Goal: Answer question/provide support

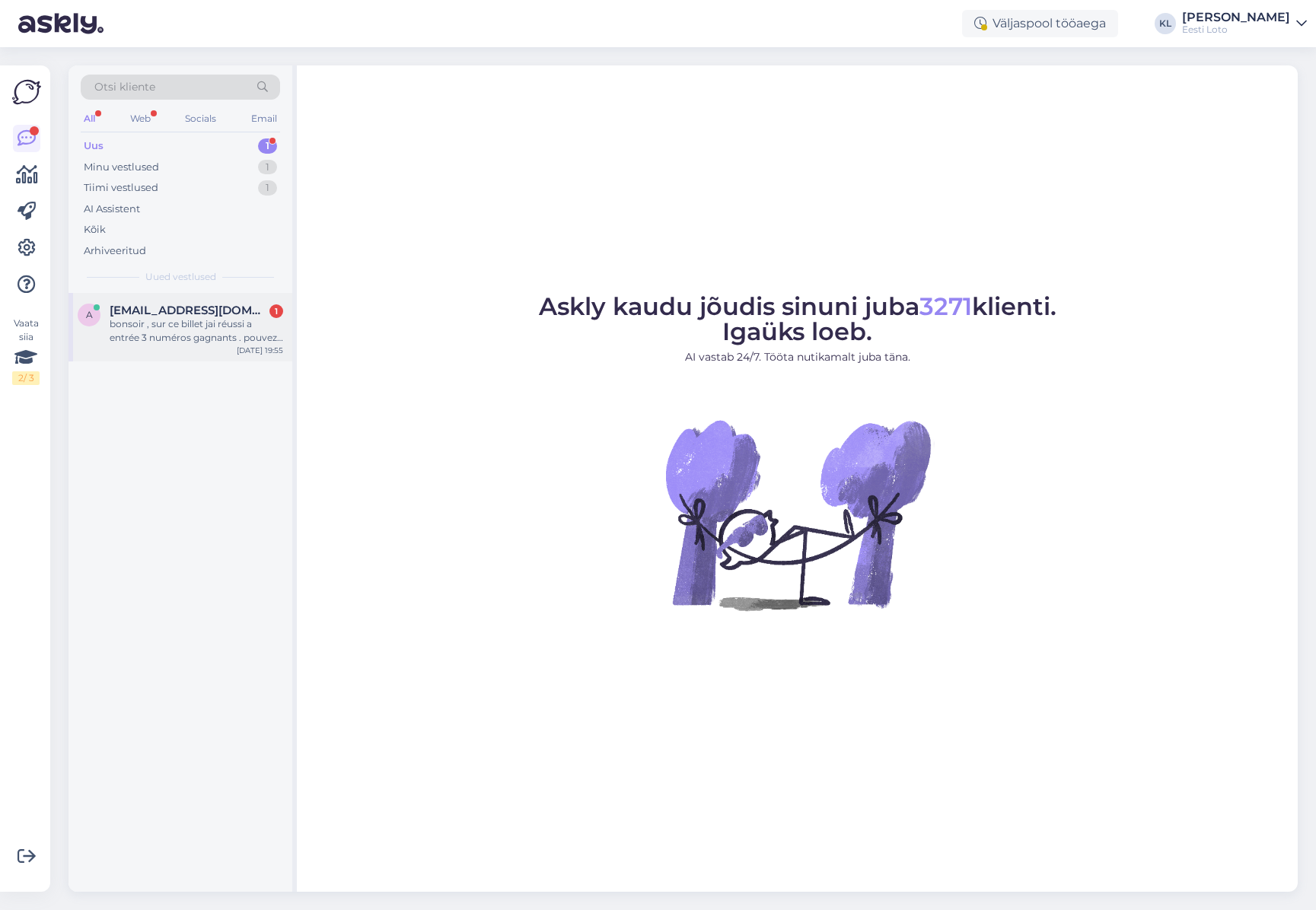
drag, startPoint x: 188, startPoint y: 319, endPoint x: 198, endPoint y: 319, distance: 10.0
click at [188, 319] on div "bonsoir , sur ce billet jai réussi a entrée 3 numéros gagnants . pouvez vous me…" at bounding box center [196, 330] width 174 height 27
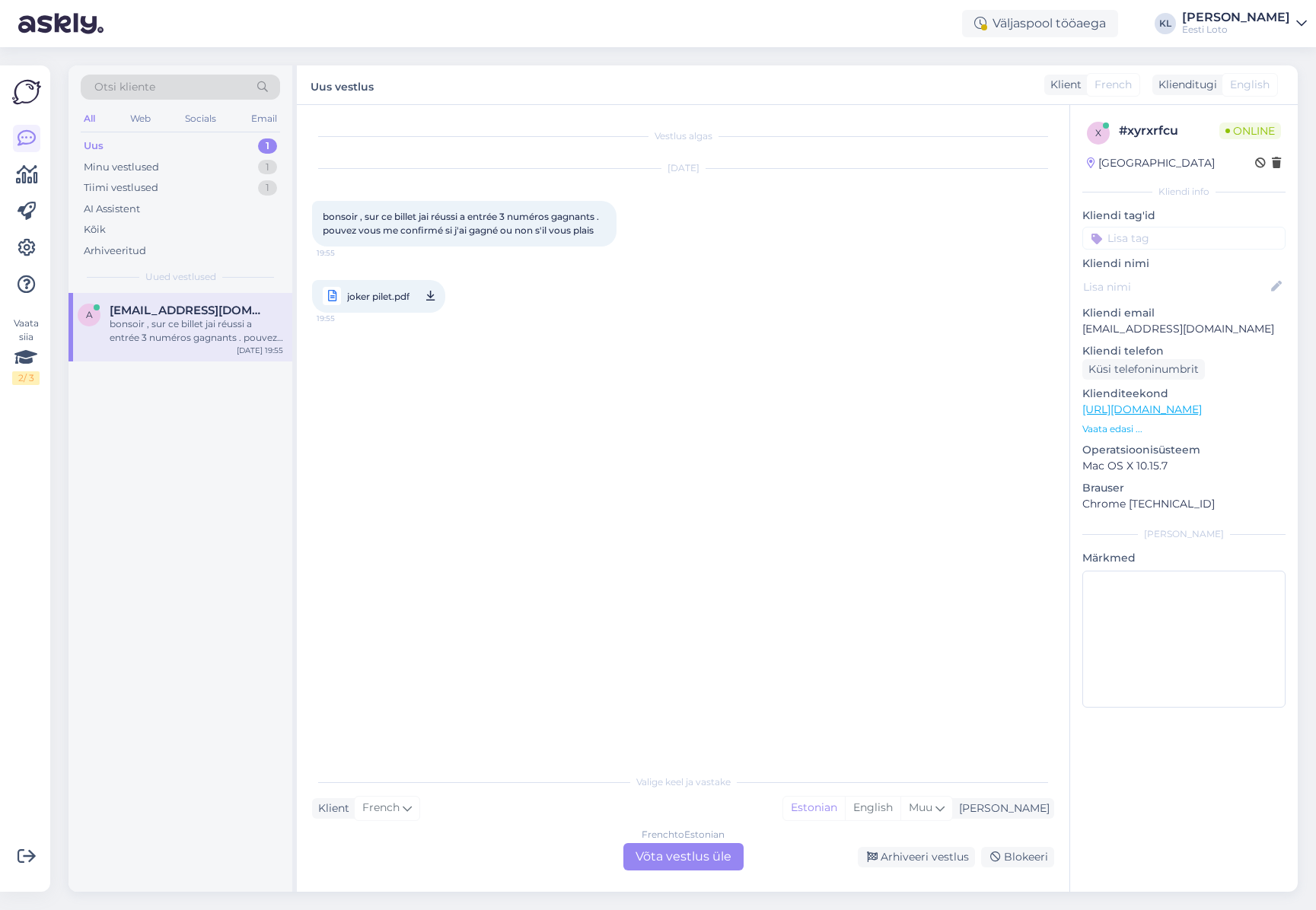
click at [684, 858] on div "French to Estonian Võta vestlus üle" at bounding box center [683, 856] width 120 height 27
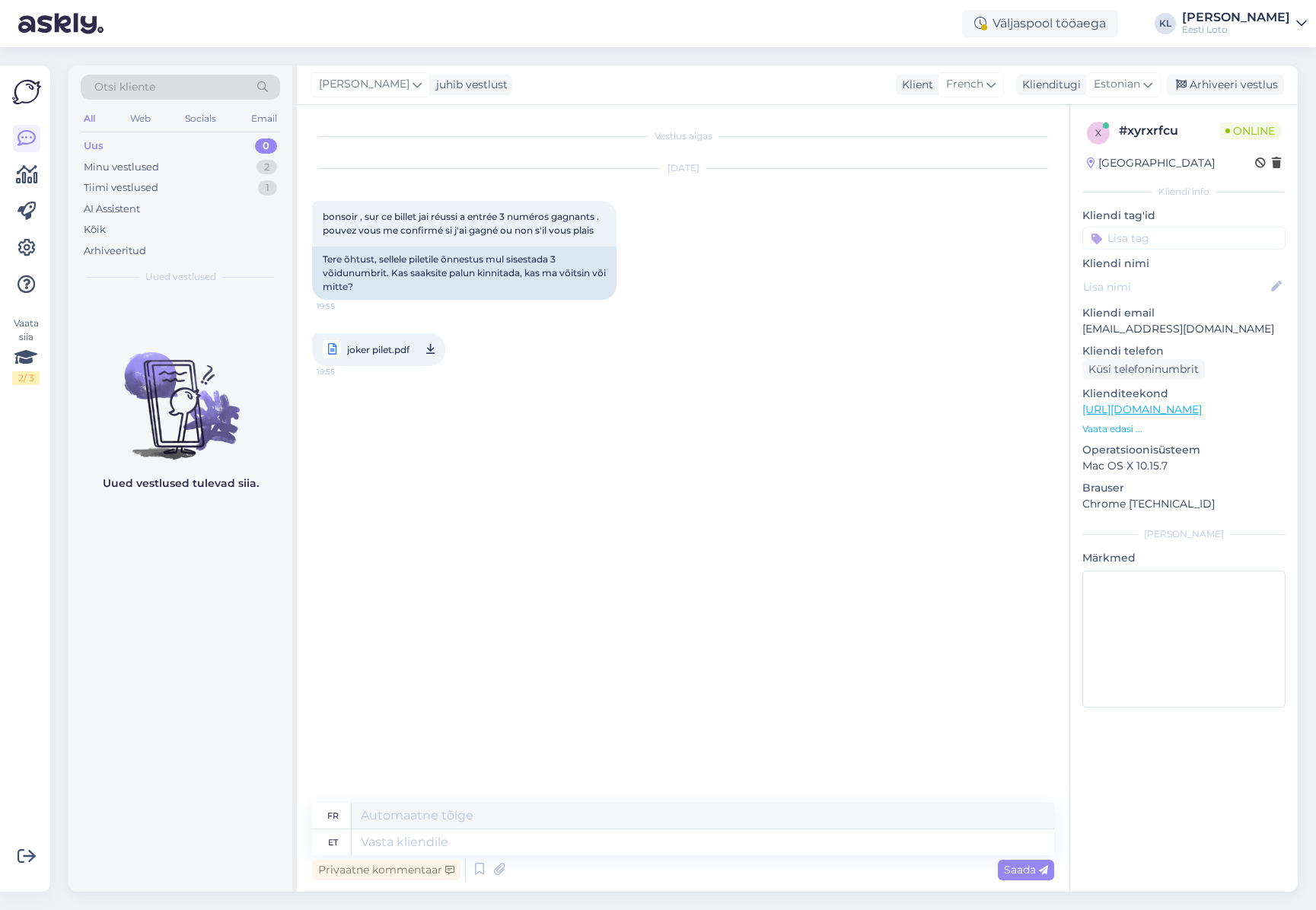
click at [369, 347] on span "joker pilet.pdf" at bounding box center [378, 349] width 63 height 19
click at [831, 513] on div "Vestlus algas [DATE] bonsoir , sur ce billet jai réussi a entrée 3 numéros gagn…" at bounding box center [690, 455] width 756 height 669
click at [171, 167] on div "Minu vestlused 2" at bounding box center [180, 167] width 200 height 21
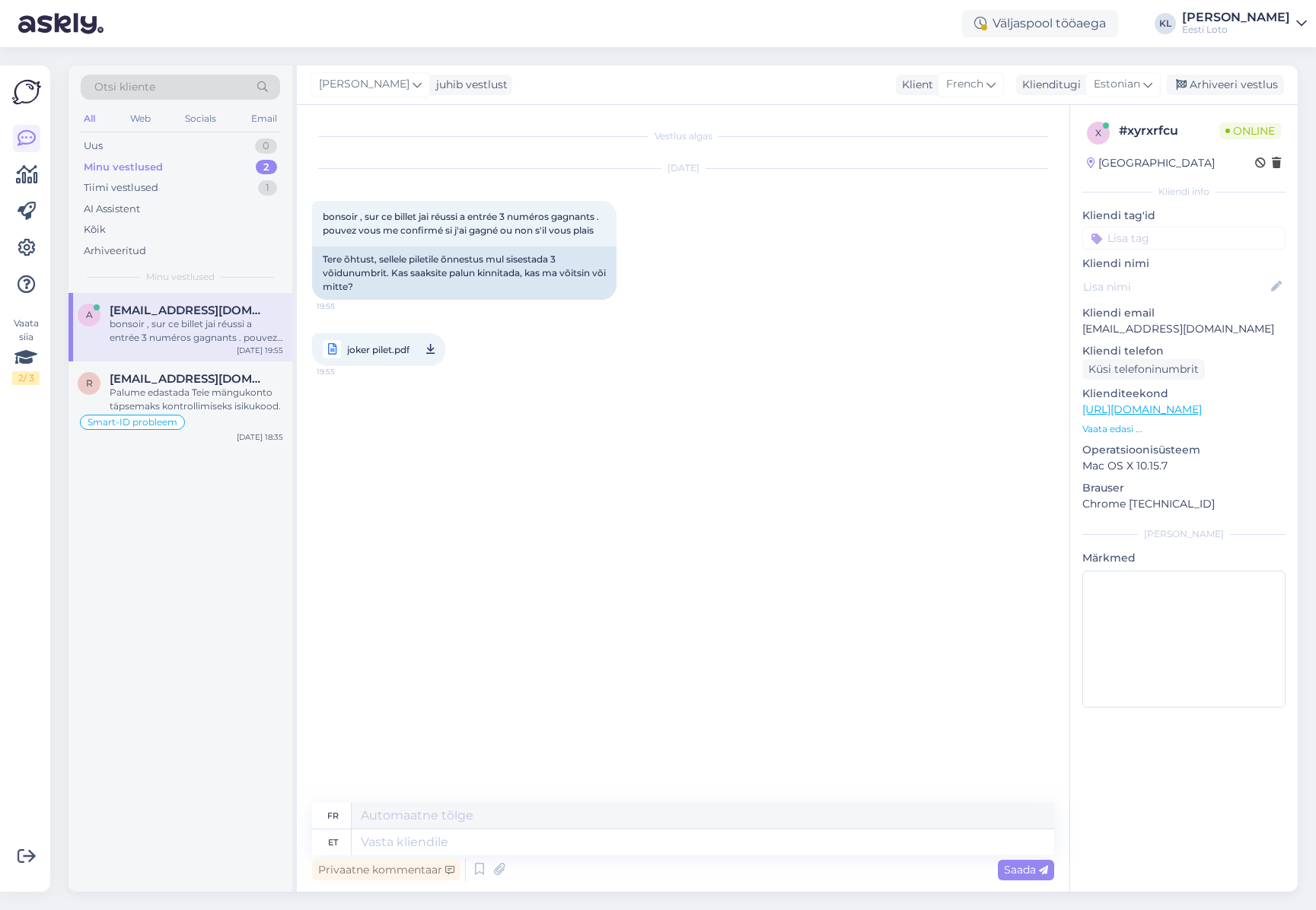
click at [385, 346] on span "joker pilet.pdf" at bounding box center [378, 349] width 63 height 19
click at [443, 839] on textarea at bounding box center [703, 843] width 703 height 26
type textarea "Teie p"
type textarea "Ton"
type textarea "Teie pilet"
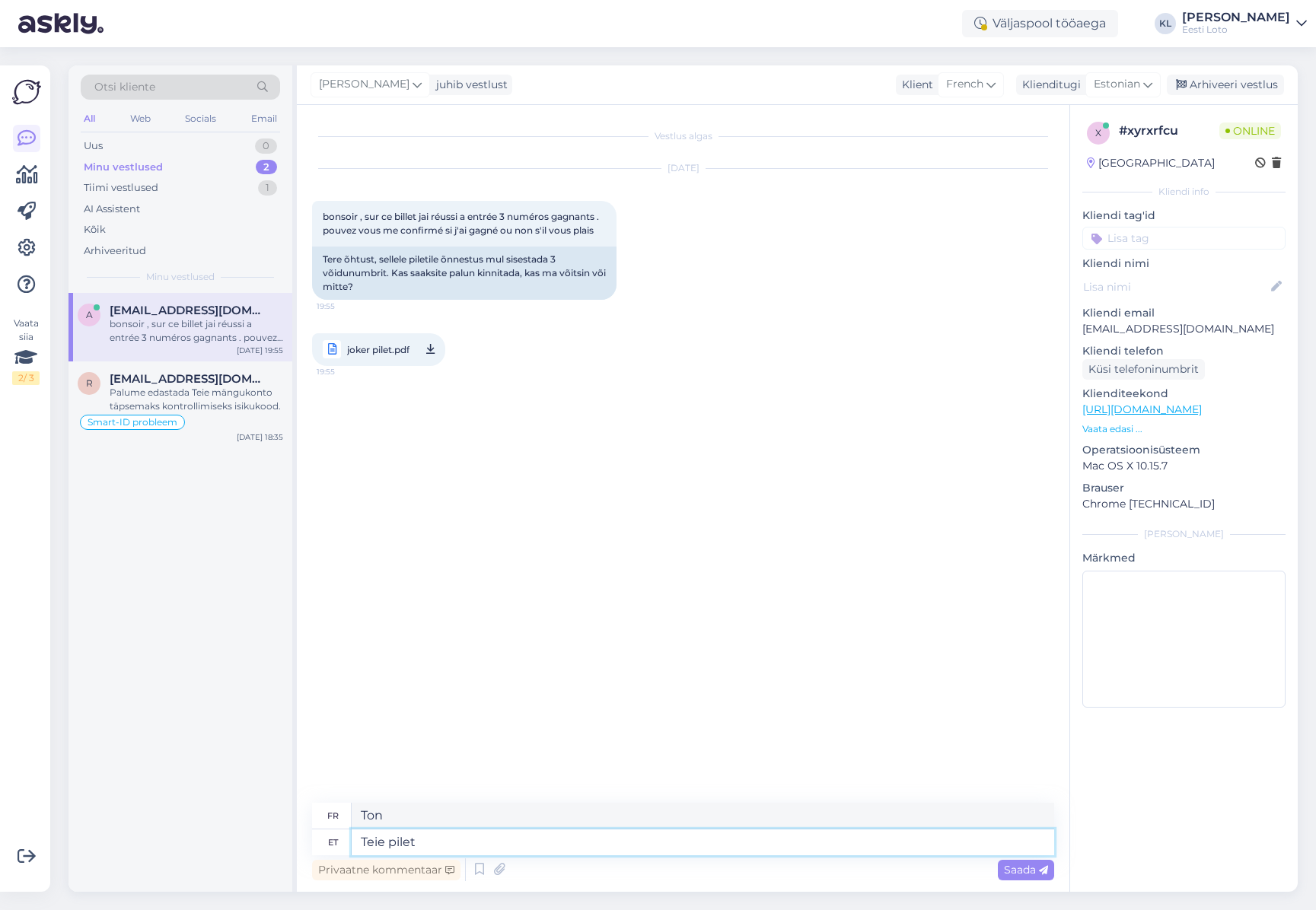
type textarea "Votre billet"
type textarea "Teie pilet kahj"
type textarea "Votre billet aussi"
type textarea "Teie pilet kahju"
type textarea "Votre billet est endommagé."
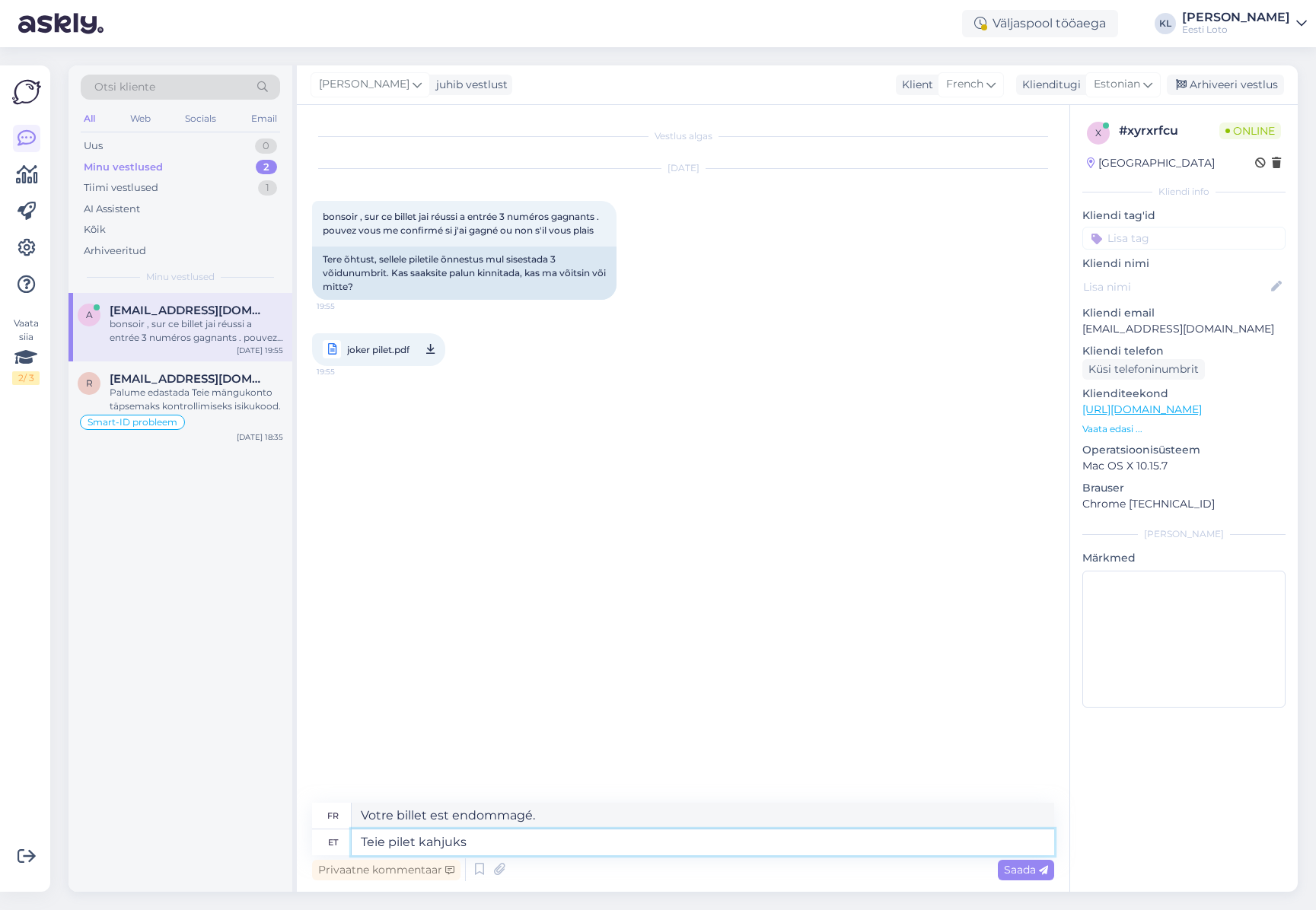
type textarea "Teie pilet kahjuks e"
type textarea "Malheureusement, votre billet"
type textarea "Teie pilet kahjuks ei v"
type textarea "Malheureusement, votre billet n'est pas"
type textarea "Teie pilet kahjuks ei võitnud."
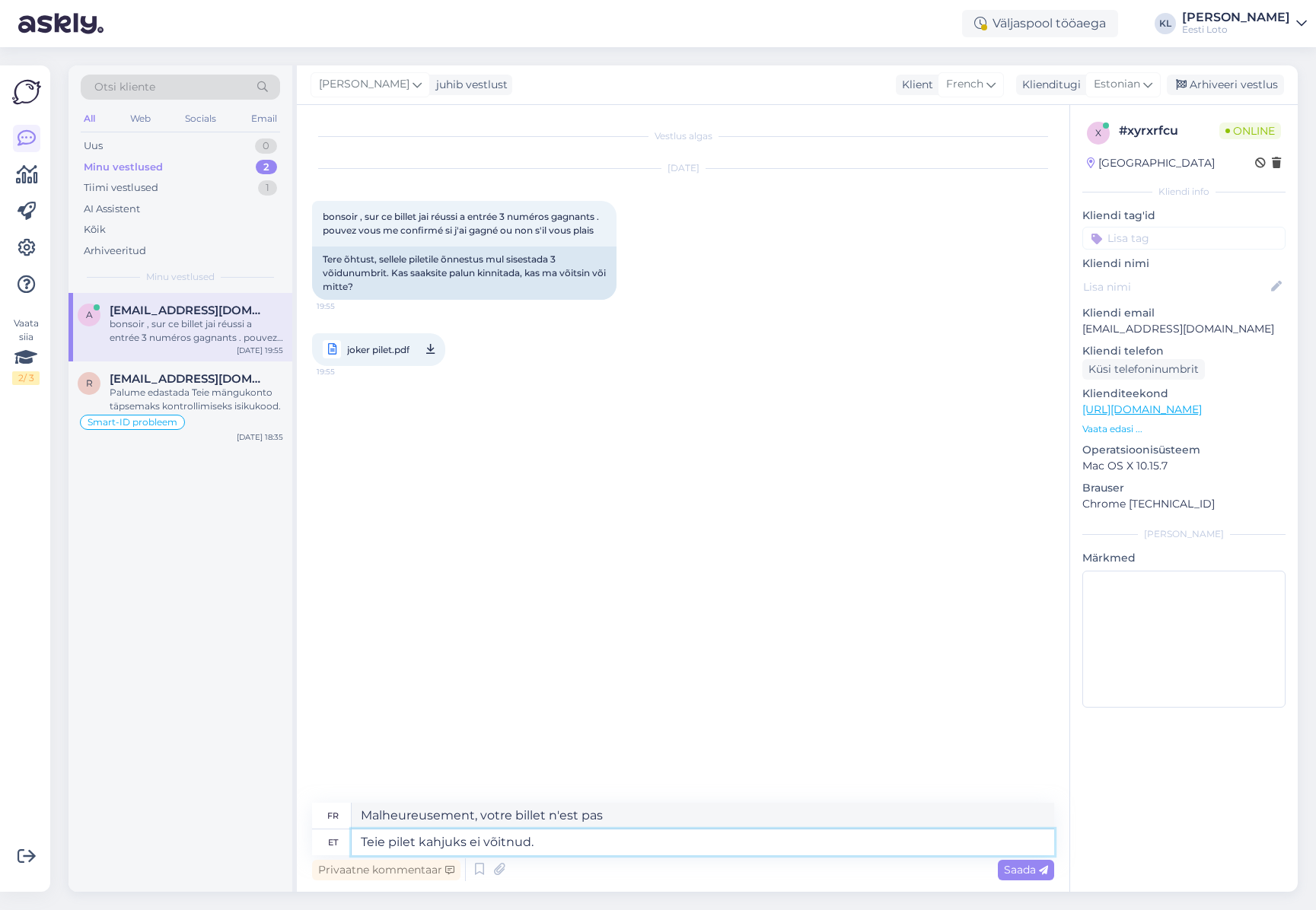
type textarea "Malheureusement, votre ticket n'a pas gagné."
paste textarea "Jokkeriga võitmiseks on oluline, et Teie valitud numbrid (või osa neist) langev…"
type textarea "Teie pilet kahjuks ei võitnud. Jokkeriga võitmiseks on oluline, et [PERSON_NAME…"
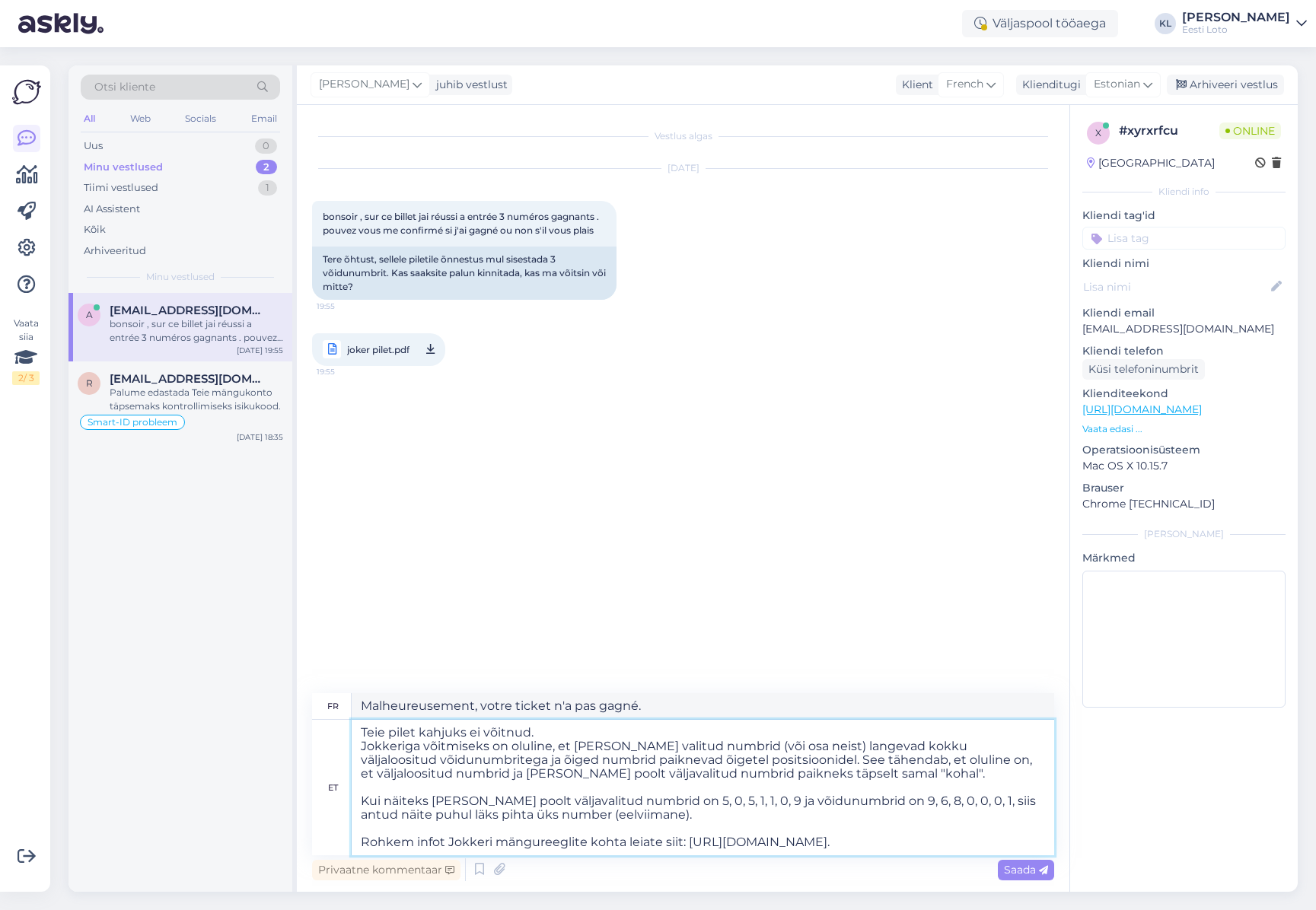
type textarea "Malheureusement, votre ticket n'a pas été gagnant. Pour gagner au Joker, il est…"
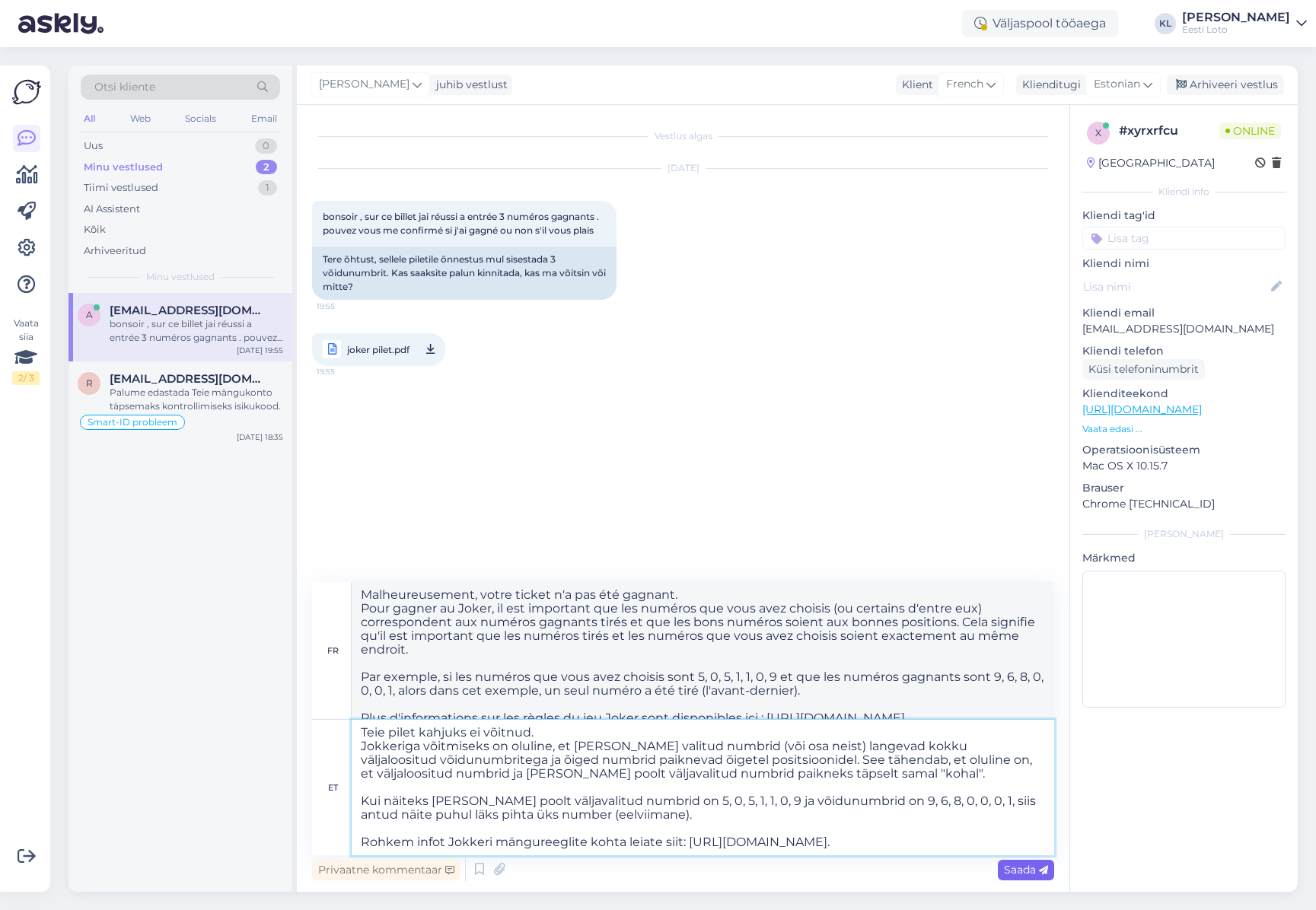
type textarea "Teie pilet kahjuks ei võitnud. Jokkeriga võitmiseks on oluline, et [PERSON_NAME…"
click at [1021, 872] on span "Saada" at bounding box center [1025, 870] width 44 height 14
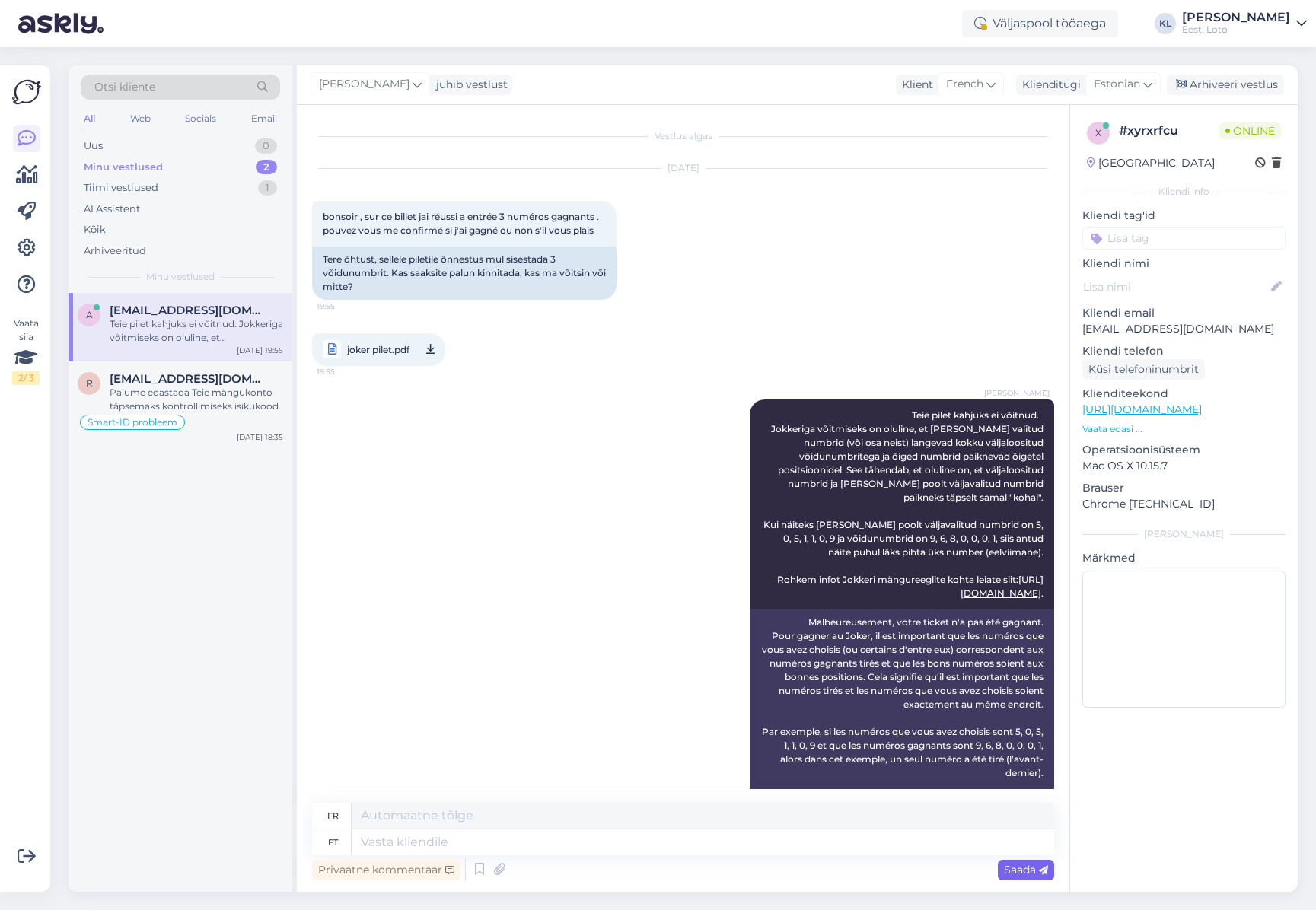
scroll to position [55, 0]
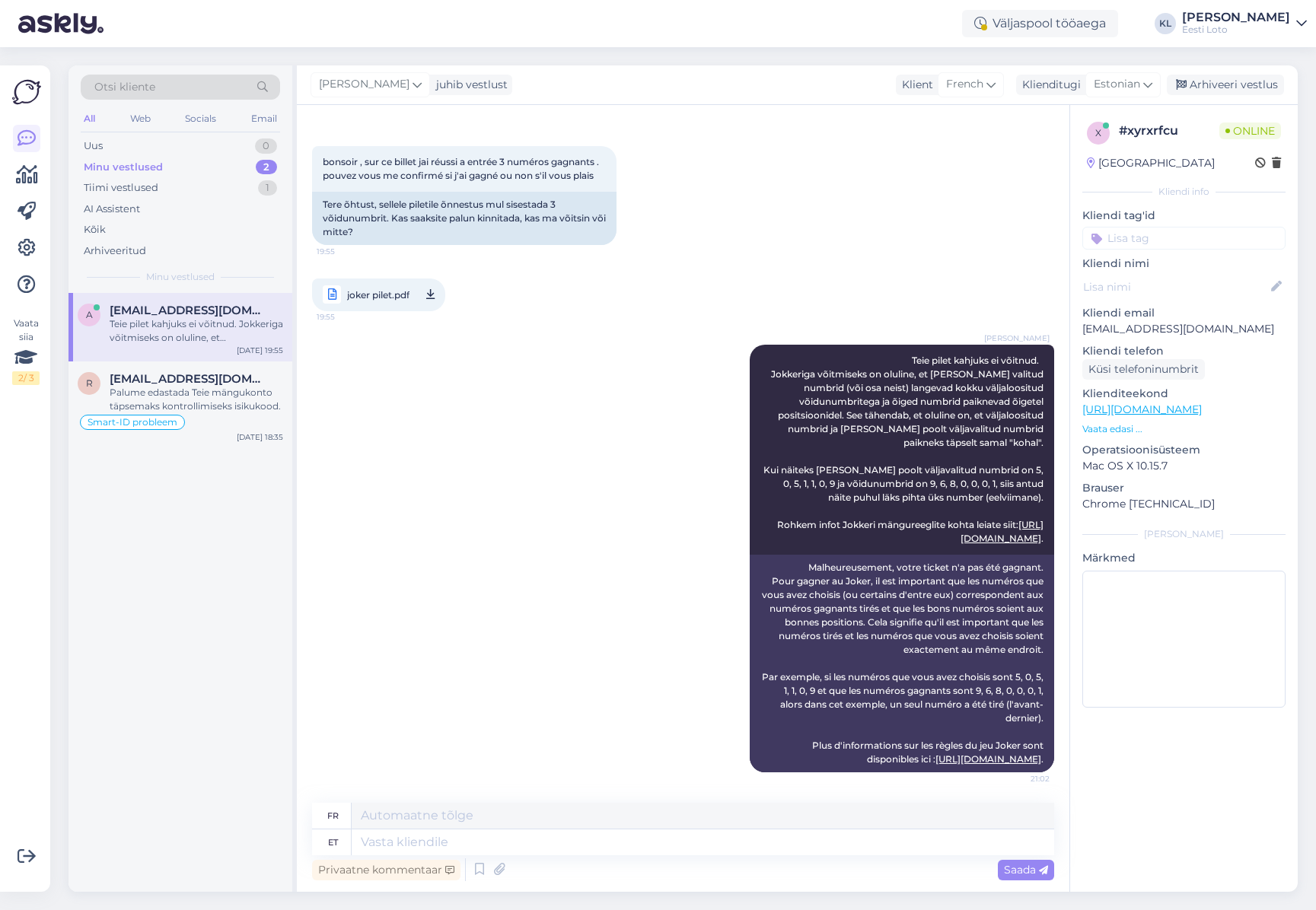
click at [1184, 237] on input at bounding box center [1183, 238] width 203 height 22
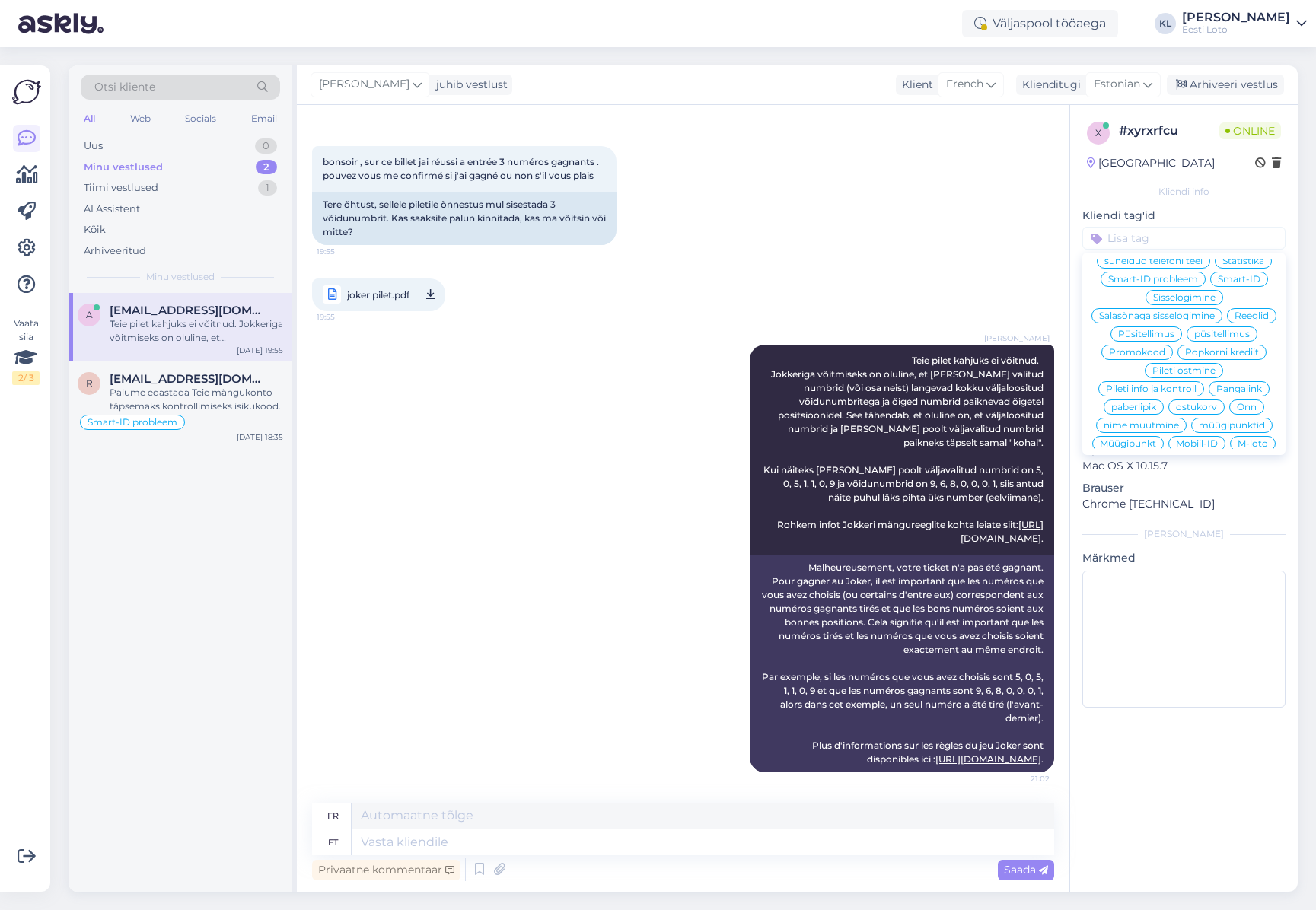
scroll to position [217, 0]
click at [1234, 306] on span "Reeglid" at bounding box center [1251, 301] width 35 height 9
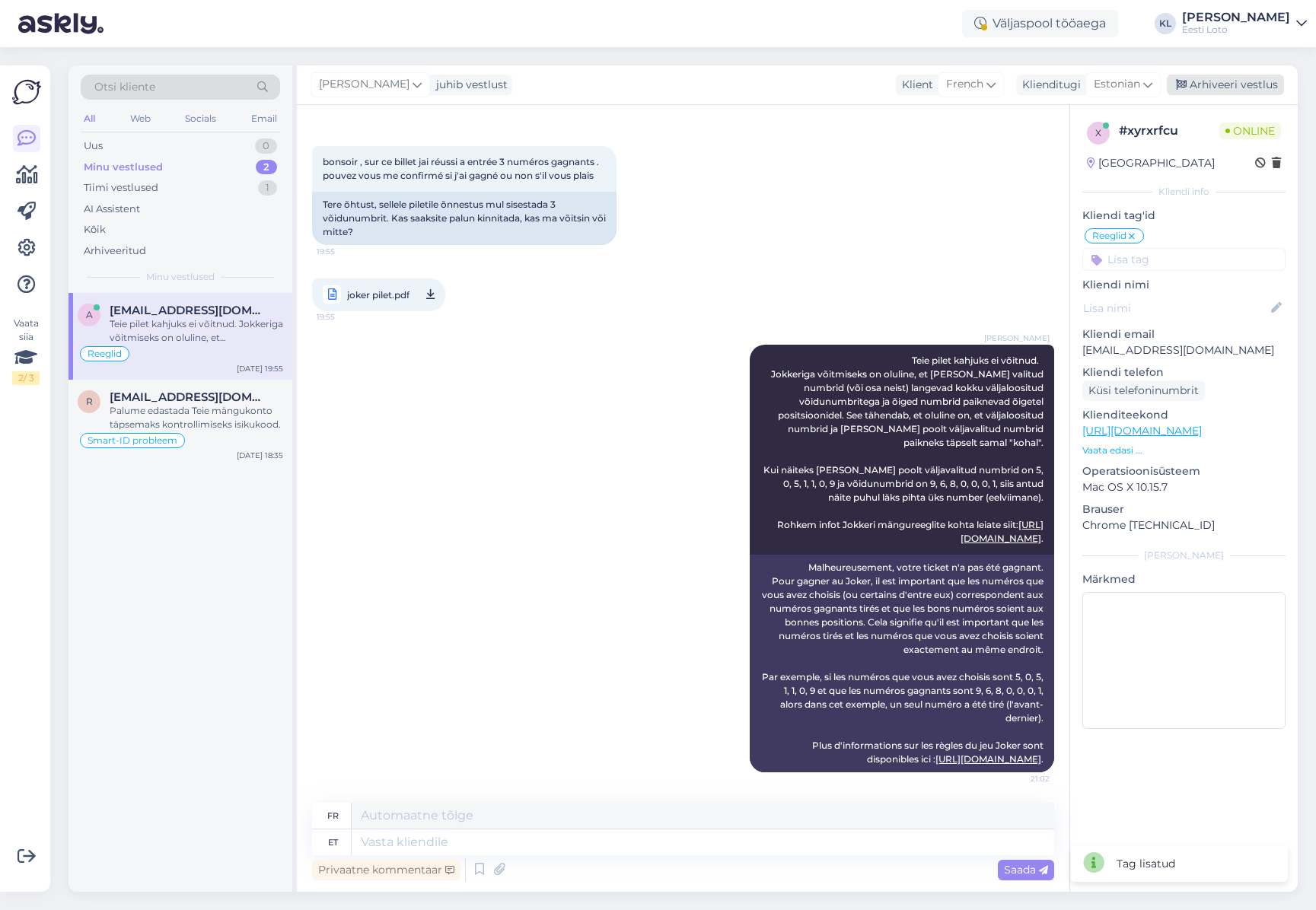
click at [1236, 85] on div "Arhiveeri vestlus" at bounding box center [1225, 85] width 118 height 21
